Goal: Answer question/provide support

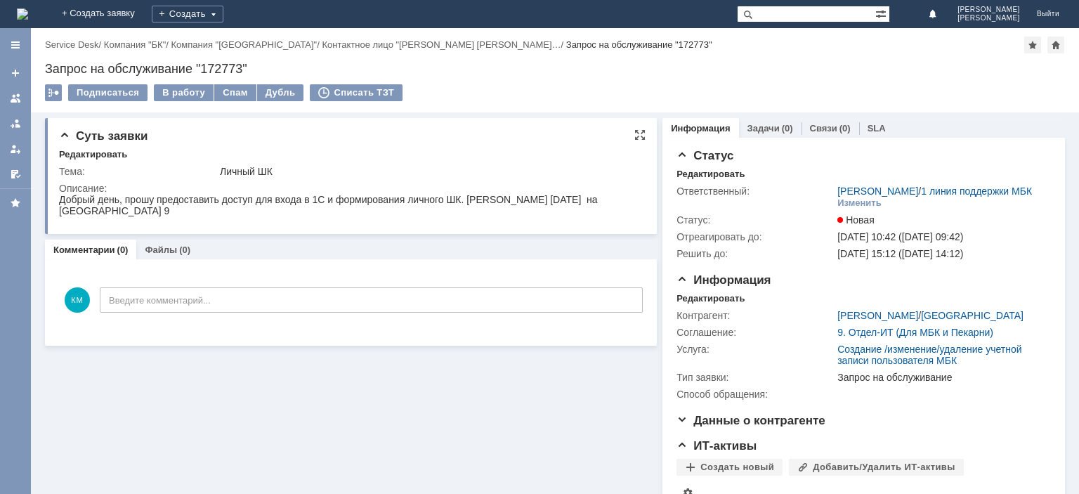
click at [486, 197] on div "Добрый день, прошу предоставить доступ для входа в 1С и формирования личного ШК…" at bounding box center [349, 205] width 580 height 22
click at [490, 195] on div "Добрый день, прошу предоставить доступ для входа в 1С и формирования личного ШК…" at bounding box center [349, 205] width 580 height 22
drag, startPoint x: 535, startPoint y: 200, endPoint x: 468, endPoint y: 202, distance: 66.7
click at [468, 202] on div "Добрый день, прошу предоставить доступ для входа в 1С и формирования личного ШК…" at bounding box center [349, 205] width 580 height 22
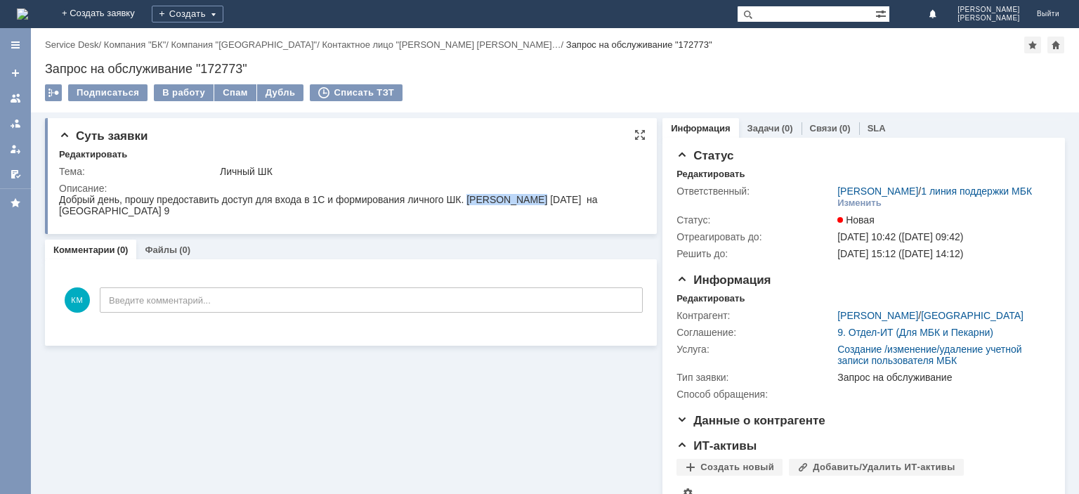
copy div "[PERSON_NAME]"
click at [501, 199] on div "Добрый день, прошу предоставить доступ для входа в 1С и формирования личного ШК…" at bounding box center [349, 205] width 580 height 22
drag, startPoint x: 466, startPoint y: 201, endPoint x: 628, endPoint y: 197, distance: 161.5
click at [628, 197] on div "Добрый день, прошу предоставить доступ для входа в 1С и формирования личного ШК…" at bounding box center [349, 205] width 580 height 22
copy div "[PERSON_NAME]"
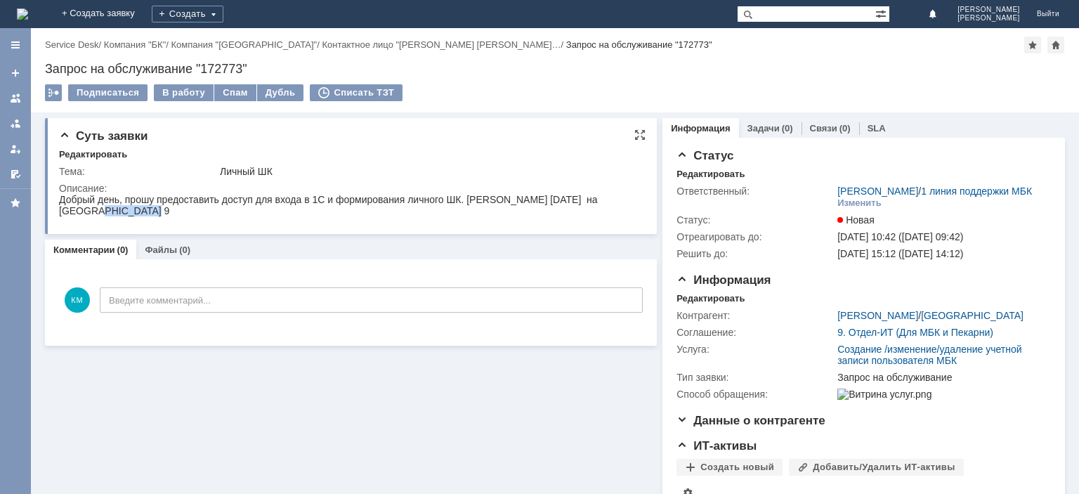
drag, startPoint x: 107, startPoint y: 212, endPoint x: 117, endPoint y: 406, distance: 194.1
click at [59, 216] on html "Добрый день, прошу предоставить доступ для входа в 1С и формирования личного ШК…" at bounding box center [349, 205] width 580 height 22
copy div "[DATE]"
click at [181, 92] on div "В работу" at bounding box center [184, 92] width 60 height 17
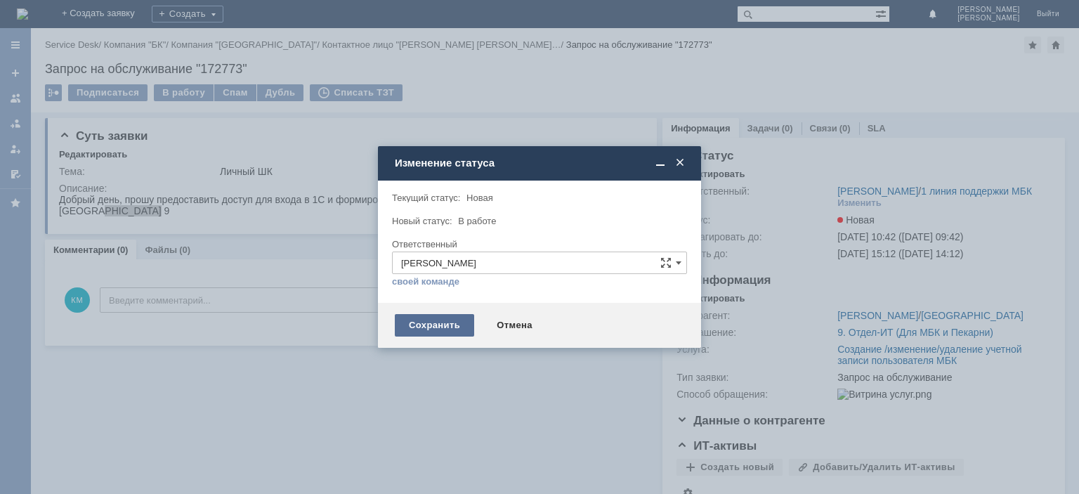
click at [435, 329] on div "Сохранить" at bounding box center [434, 325] width 79 height 22
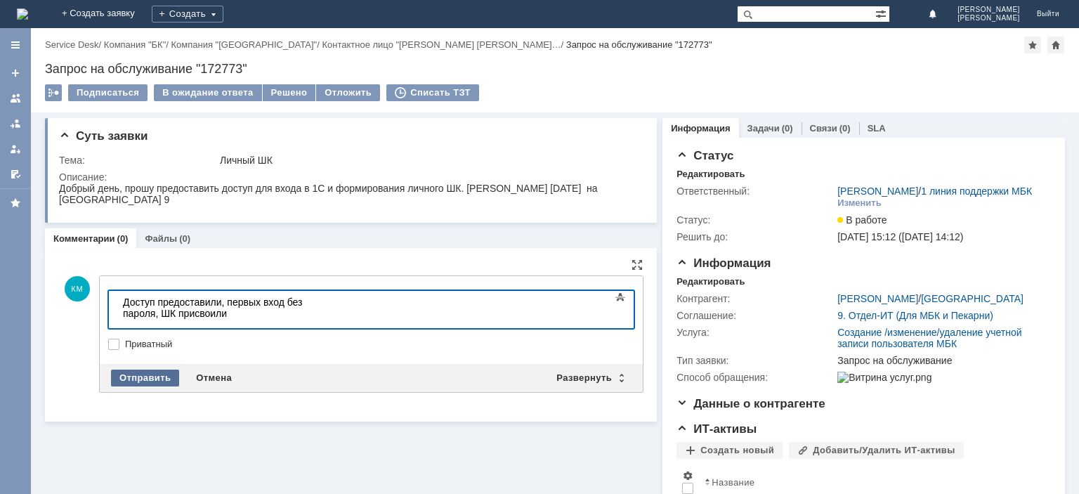
click at [167, 373] on div "Отправить" at bounding box center [145, 377] width 68 height 17
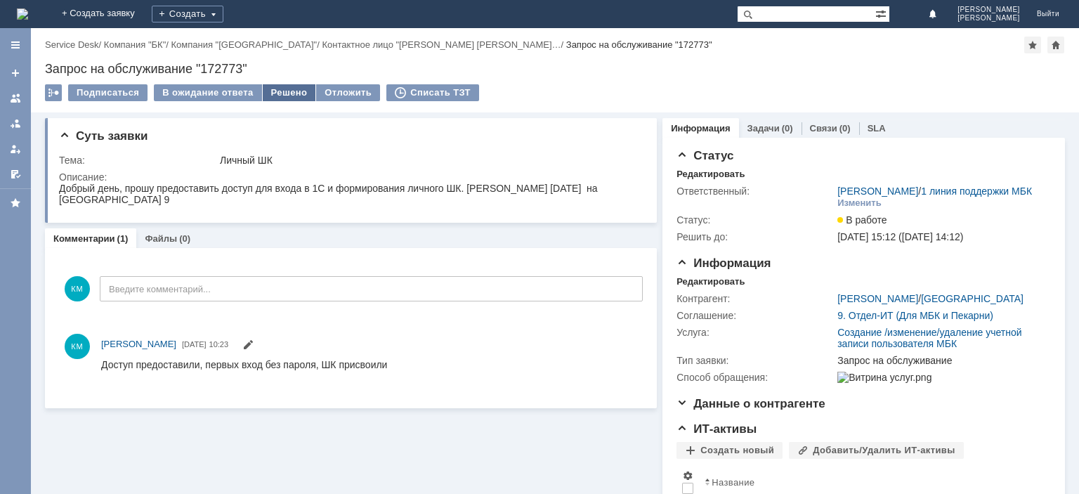
click at [293, 94] on div "Решено" at bounding box center [289, 92] width 53 height 17
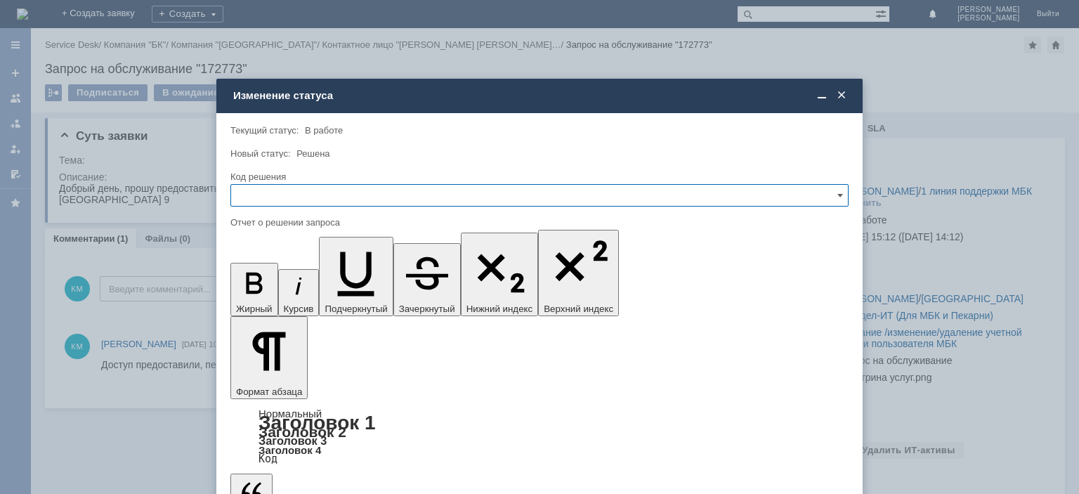
click at [313, 199] on input "text" at bounding box center [539, 195] width 618 height 22
drag, startPoint x: 261, startPoint y: 291, endPoint x: 38, endPoint y: 74, distance: 311.4
click at [261, 291] on span "Решено" at bounding box center [539, 290] width 600 height 11
type input "Решено"
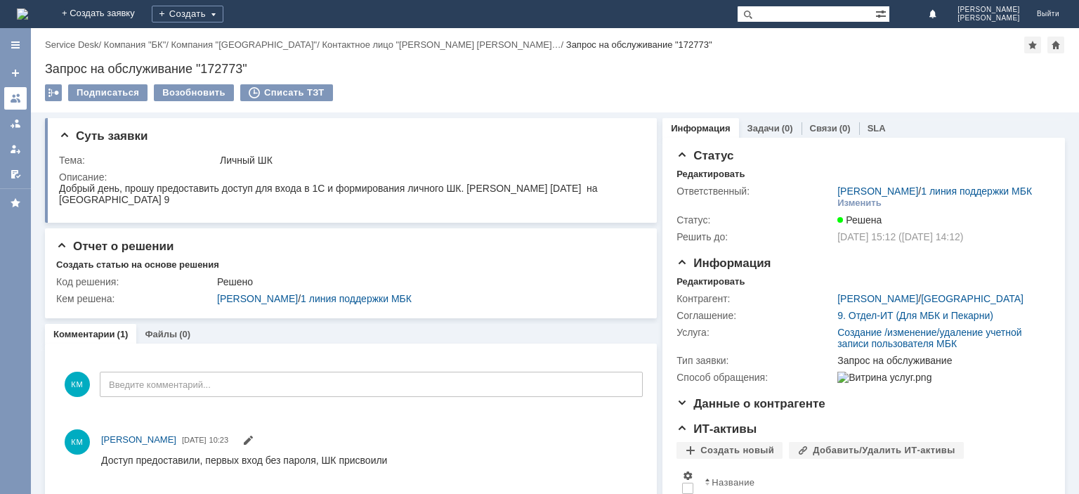
click at [17, 98] on div at bounding box center [15, 98] width 11 height 11
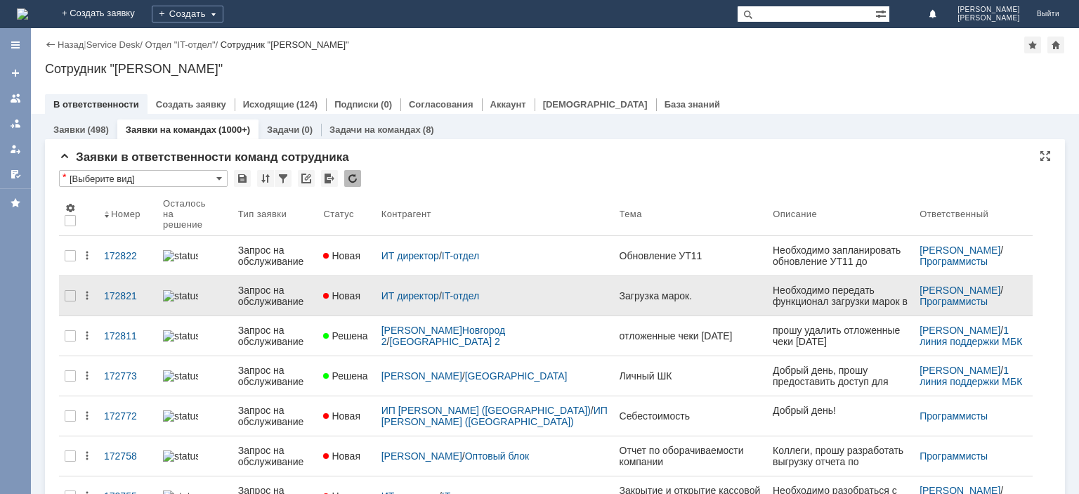
click at [284, 276] on link "Запрос на обслуживание" at bounding box center [275, 295] width 86 height 39
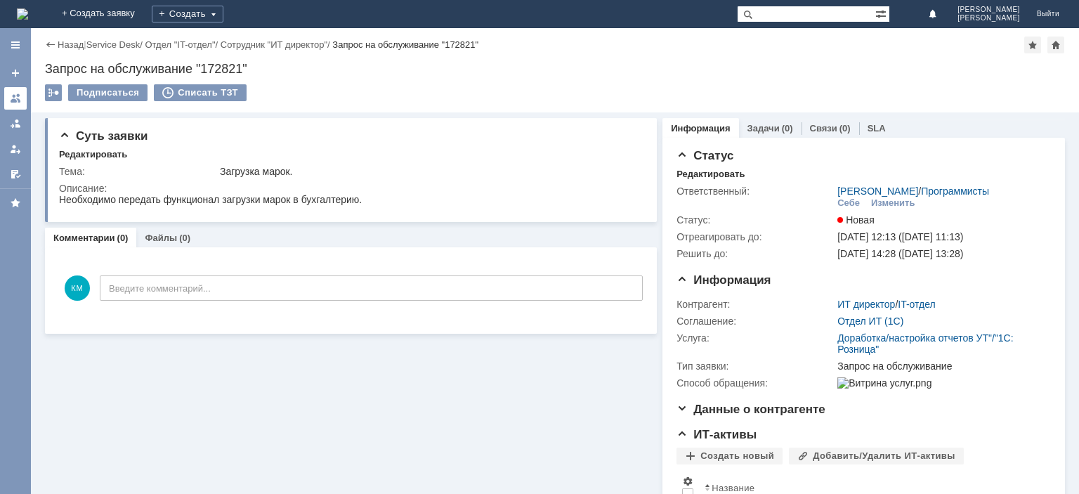
click at [20, 97] on div at bounding box center [15, 98] width 11 height 11
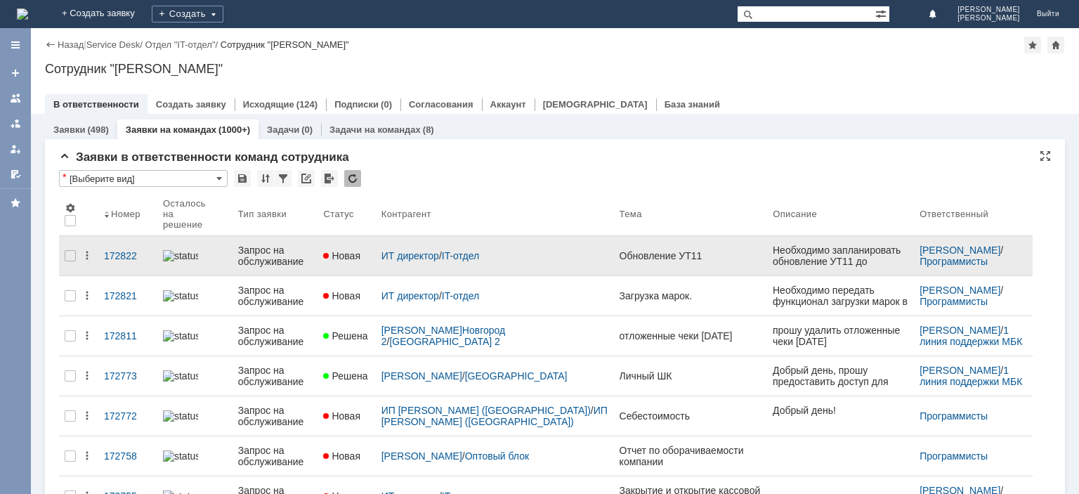
click at [275, 244] on div "Запрос на обслуживание" at bounding box center [275, 255] width 74 height 22
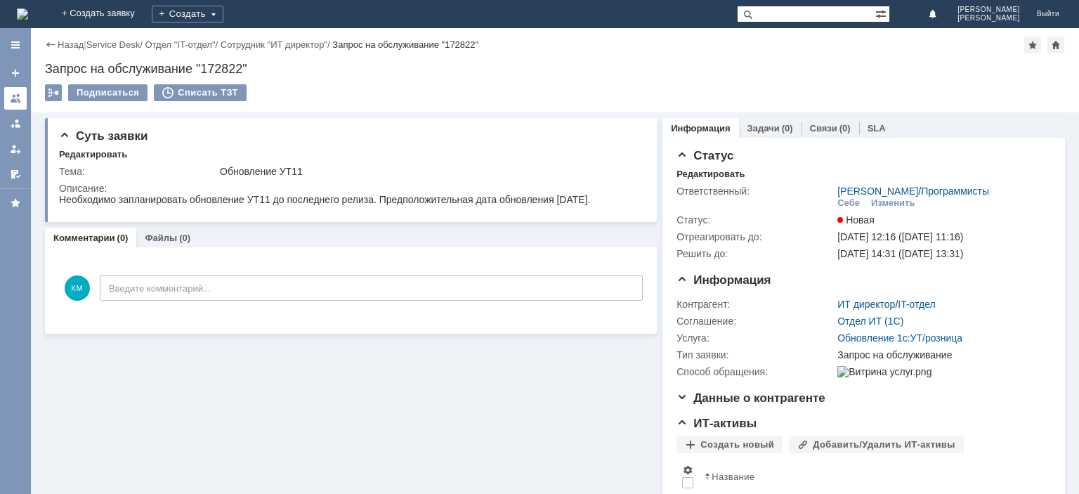
click at [23, 99] on link at bounding box center [15, 98] width 22 height 22
